Goal: Check status

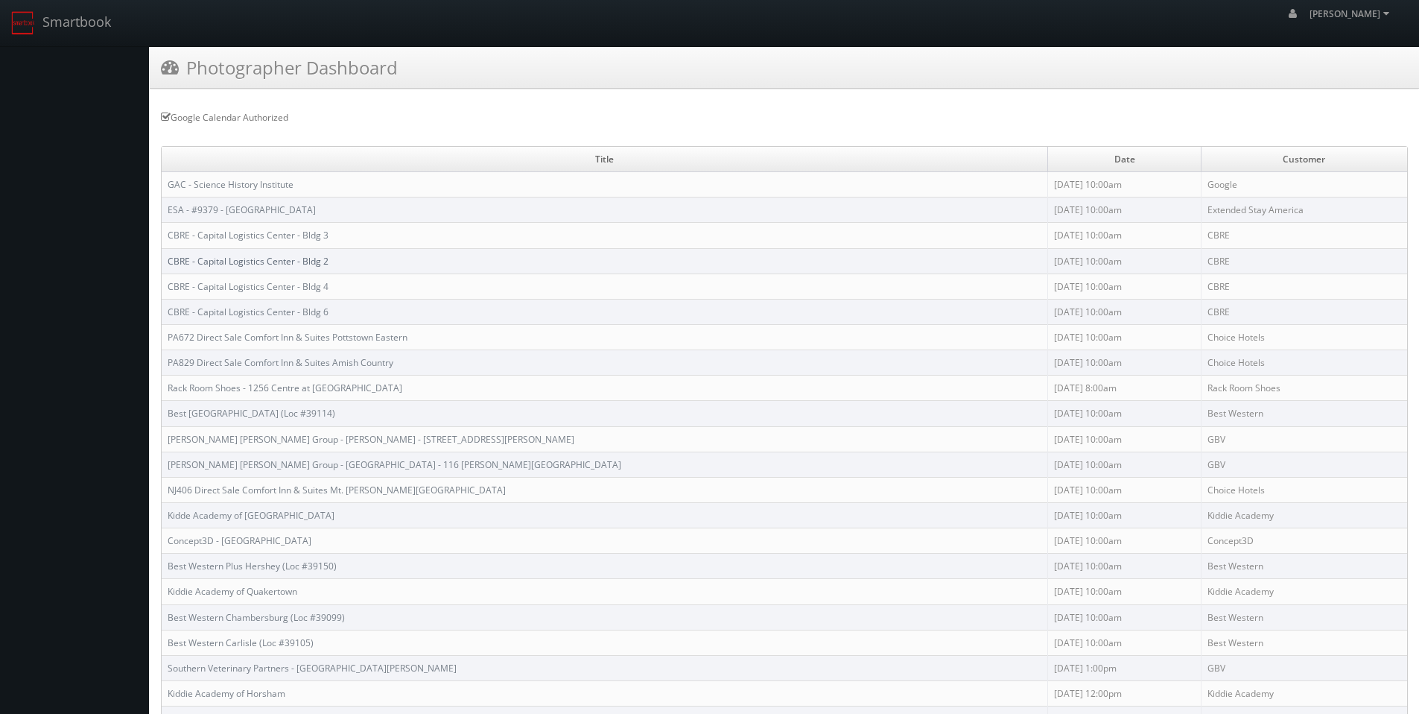
click at [228, 256] on link "CBRE - Capital Logistics Center - Bldg 2" at bounding box center [248, 261] width 161 height 13
drag, startPoint x: 162, startPoint y: 235, endPoint x: 335, endPoint y: 236, distance: 173.5
click at [335, 236] on td "CBRE - Capital Logistics Center - Bldg 3" at bounding box center [605, 235] width 886 height 25
copy link "CBRE - Capital Logistics Center - Bldg 3"
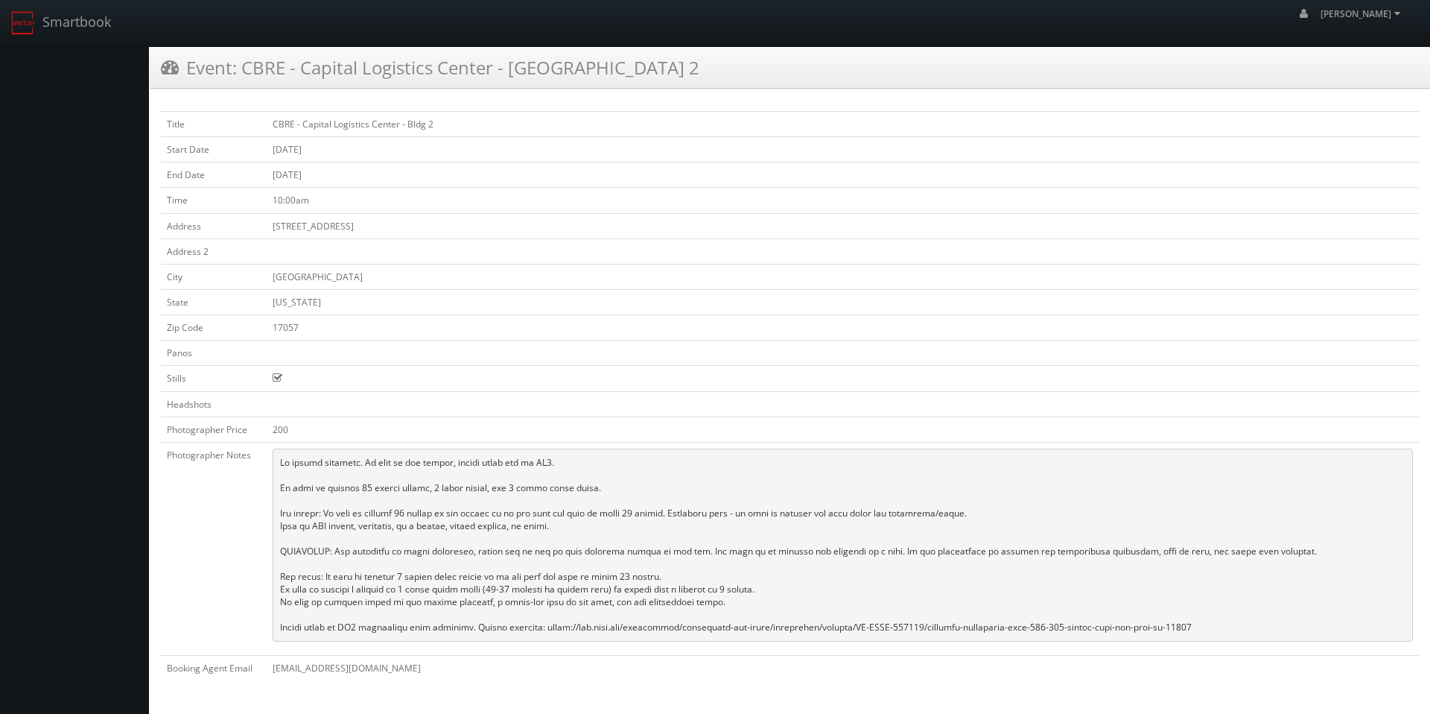
drag, startPoint x: 244, startPoint y: 67, endPoint x: 607, endPoint y: 60, distance: 362.8
click at [607, 60] on div "Event: CBRE - Capital Logistics Center - [GEOGRAPHIC_DATA] 2" at bounding box center [790, 68] width 1280 height 42
copy h3 "CBRE - Capital Logistics Center - Bldg 2"
